Goal: Task Accomplishment & Management: Manage account settings

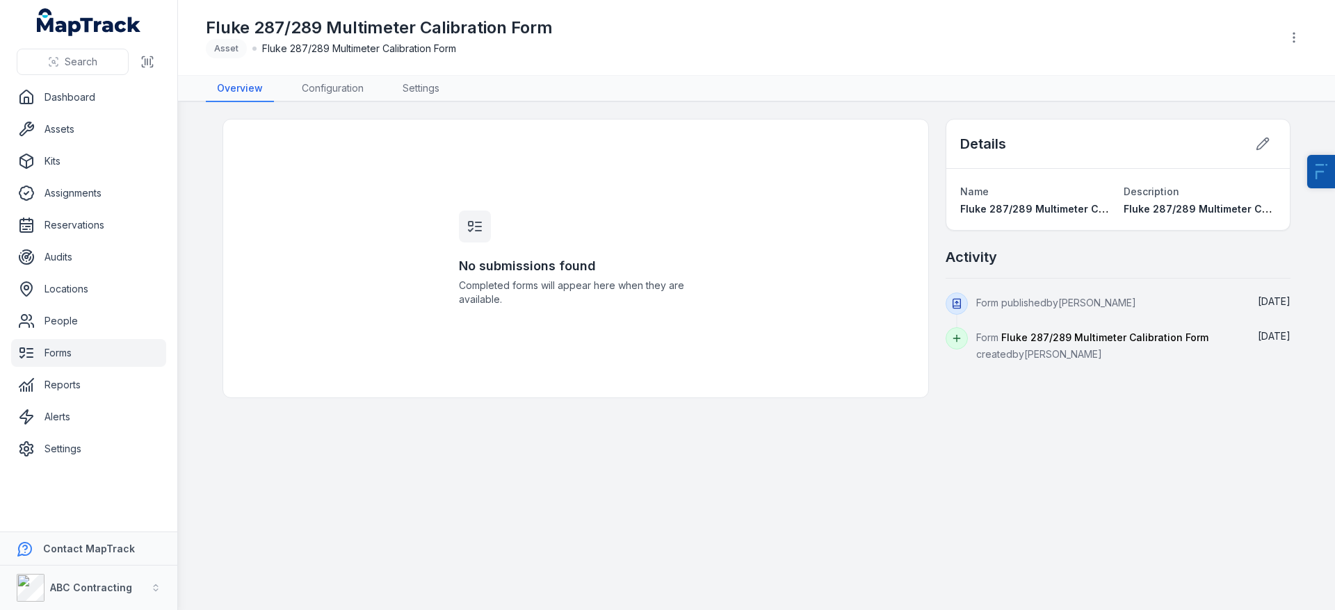
click at [72, 355] on link "Forms" at bounding box center [88, 353] width 155 height 28
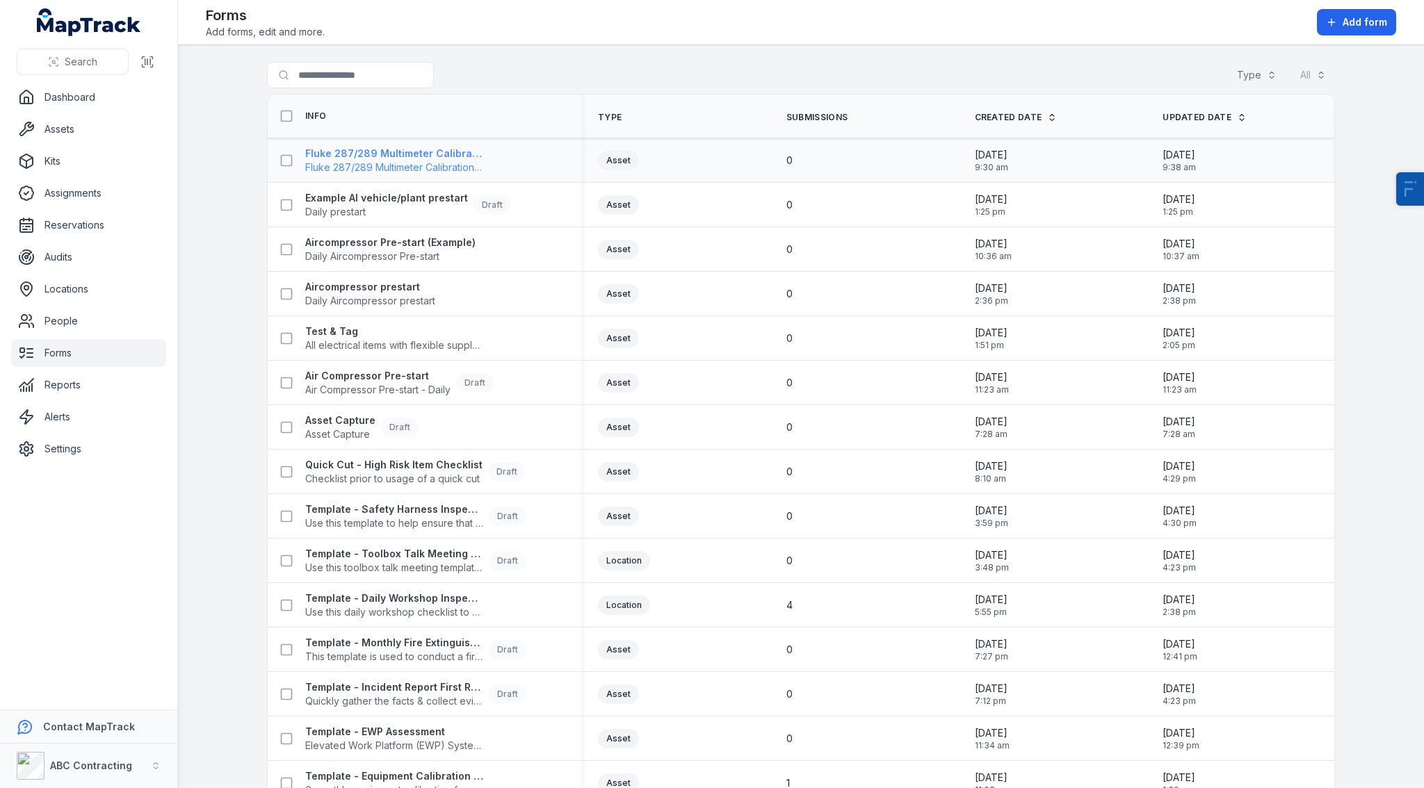
click at [394, 154] on strong "Fluke 287/289 Multimeter Calibration Form" at bounding box center [394, 154] width 178 height 14
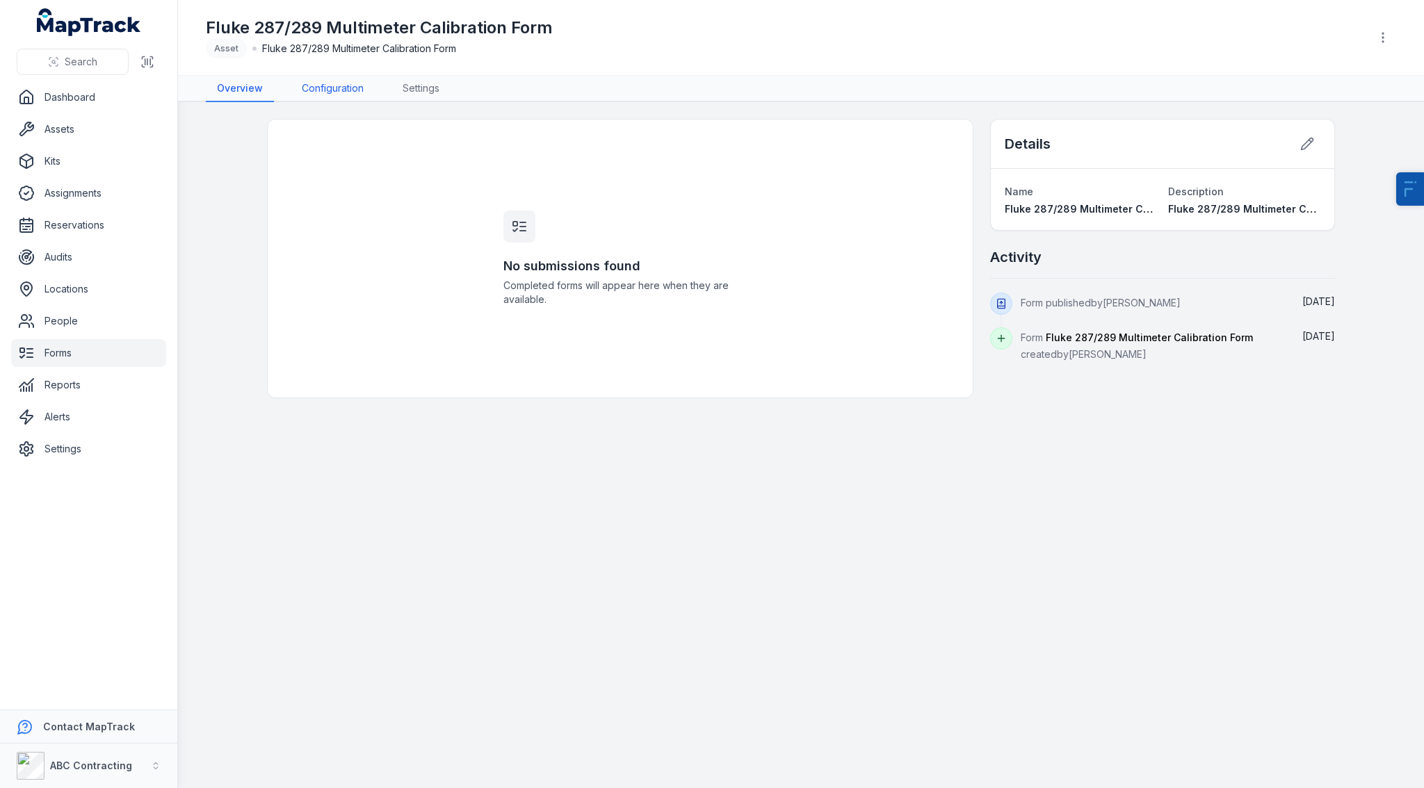
click at [330, 89] on link "Configuration" at bounding box center [333, 89] width 84 height 26
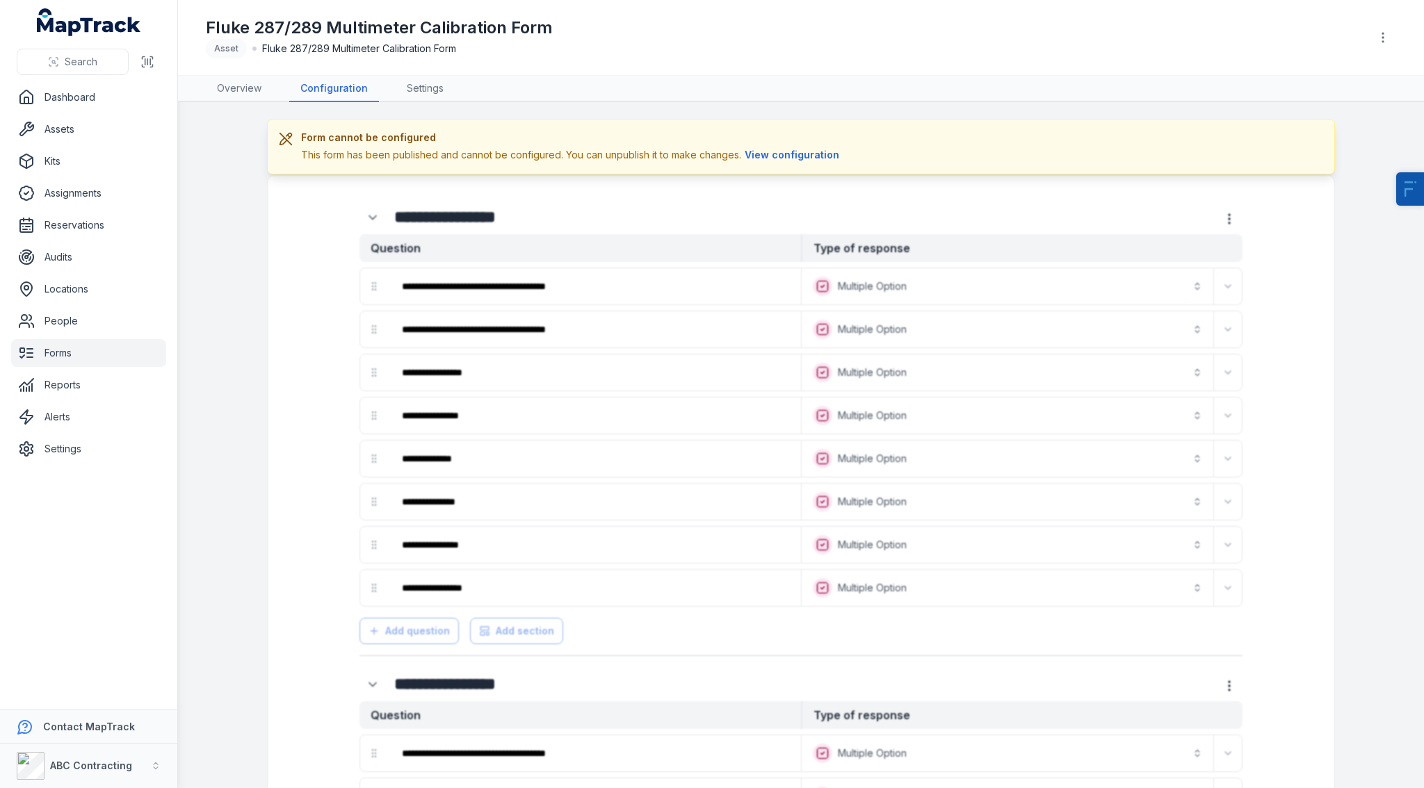
click at [1334, 39] on div "Fluke 287/289 Multimeter Calibration Form Asset Fluke 287/289 Multimeter Calibr…" at bounding box center [801, 38] width 1190 height 64
click at [1334, 38] on icon "button" at bounding box center [1383, 38] width 14 height 14
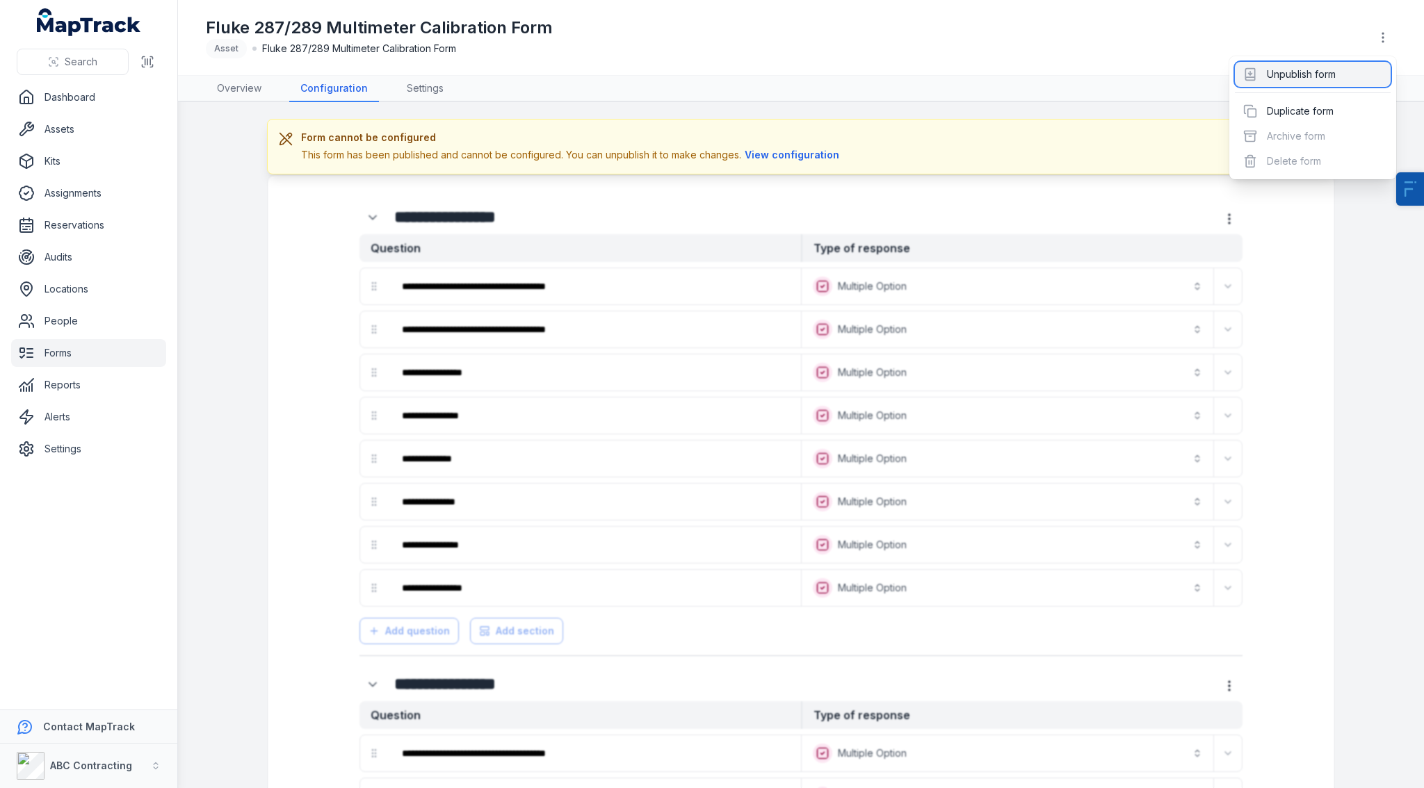
click at [1308, 72] on div "Unpublish form" at bounding box center [1313, 74] width 156 height 25
